Goal: Information Seeking & Learning: Learn about a topic

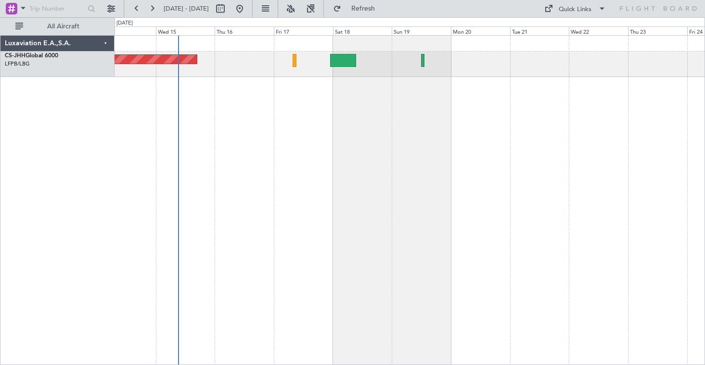
click at [376, 114] on div "Planned Maint [GEOGRAPHIC_DATA] ([GEOGRAPHIC_DATA])" at bounding box center [410, 200] width 591 height 330
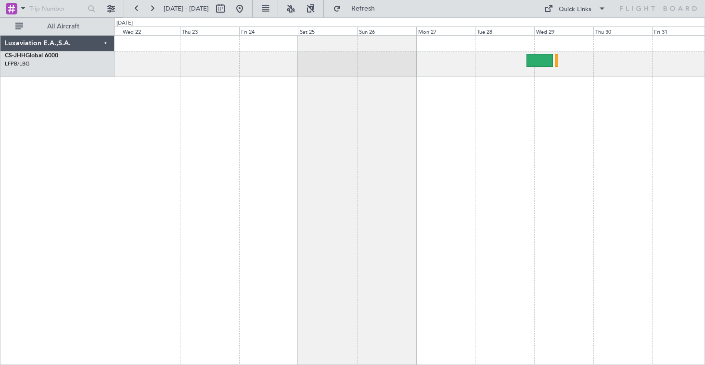
click at [136, 104] on div at bounding box center [410, 200] width 591 height 330
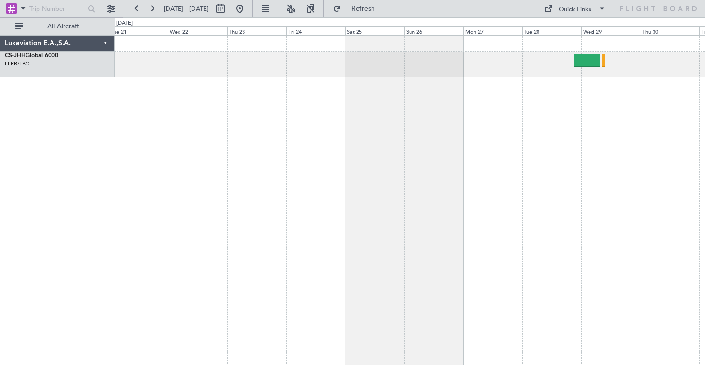
click at [250, 193] on div at bounding box center [410, 200] width 591 height 330
click at [247, 5] on button at bounding box center [239, 8] width 15 height 15
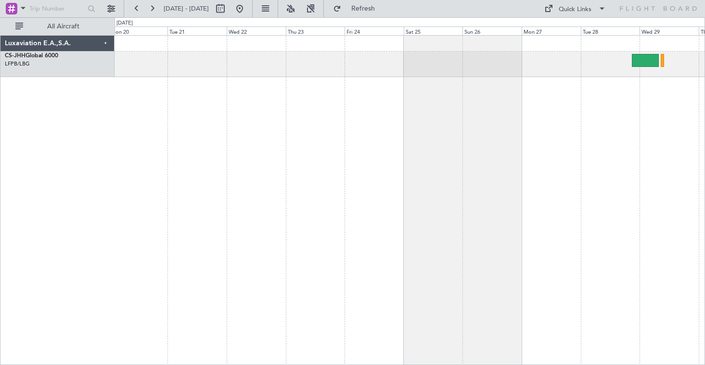
click at [36, 133] on div "Luxaviation E.A.,S.A. CS-JHH Global 6000 LFPB/LBG Paris ([GEOGRAPHIC_DATA]) 0 0…" at bounding box center [352, 191] width 705 height 348
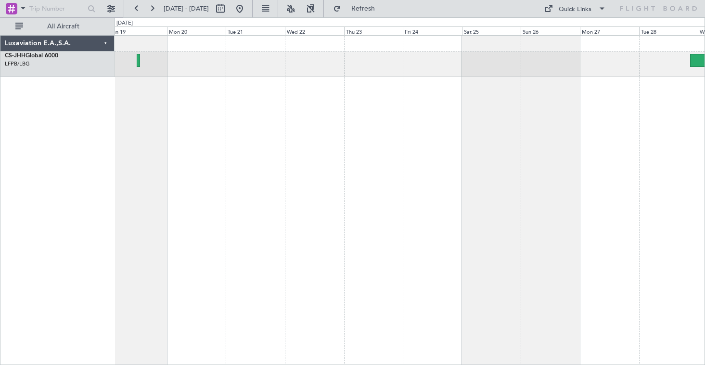
click at [444, 141] on div at bounding box center [410, 200] width 591 height 330
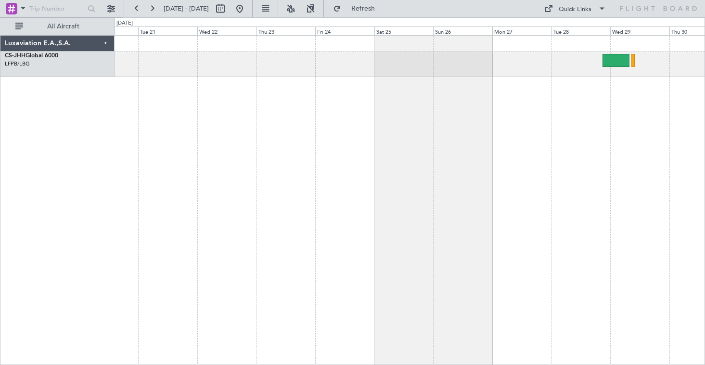
click at [343, 137] on div at bounding box center [410, 200] width 591 height 330
click at [247, 11] on button at bounding box center [239, 8] width 15 height 15
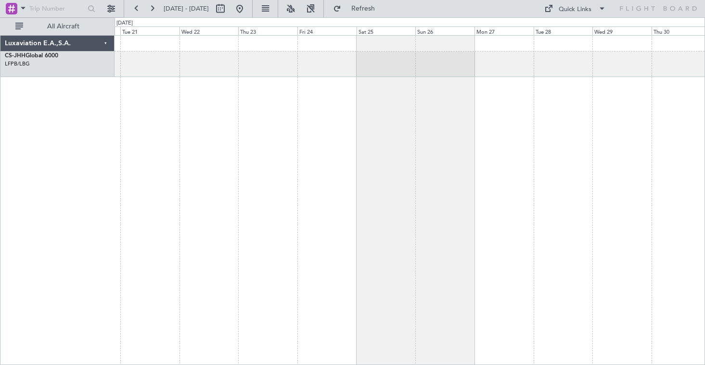
click at [0, 78] on html "[DATE] - [DATE] Refresh Quick Links All Aircraft Luxaviation E.A.,S.A. CS-JHH G…" at bounding box center [352, 182] width 705 height 365
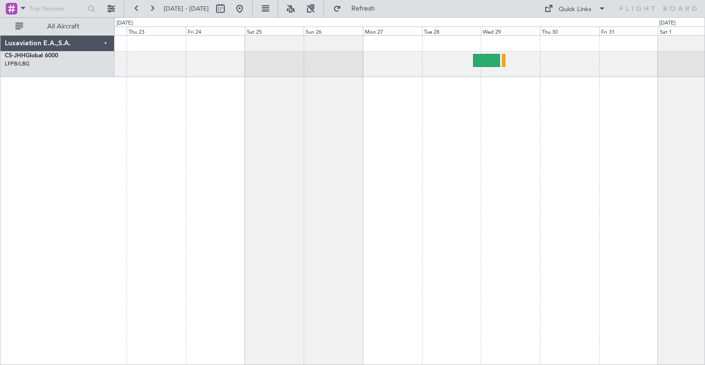
click at [478, 149] on div at bounding box center [410, 200] width 591 height 330
click at [138, 11] on button at bounding box center [136, 8] width 15 height 15
